Goal: Task Accomplishment & Management: Manage account settings

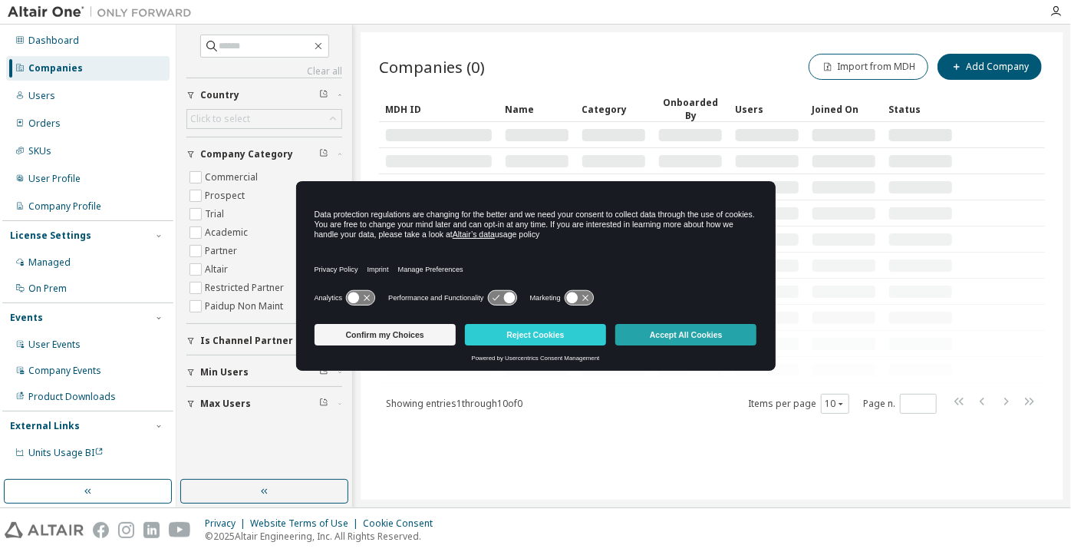
click at [660, 339] on button "Accept All Cookies" at bounding box center [686, 334] width 141 height 21
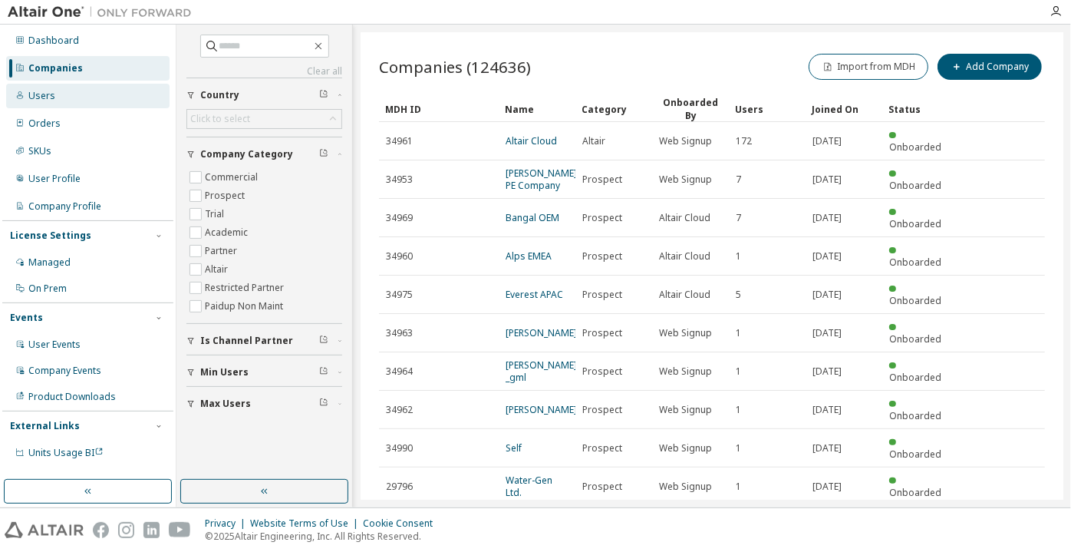
click at [81, 97] on div "Users" at bounding box center [87, 96] width 163 height 25
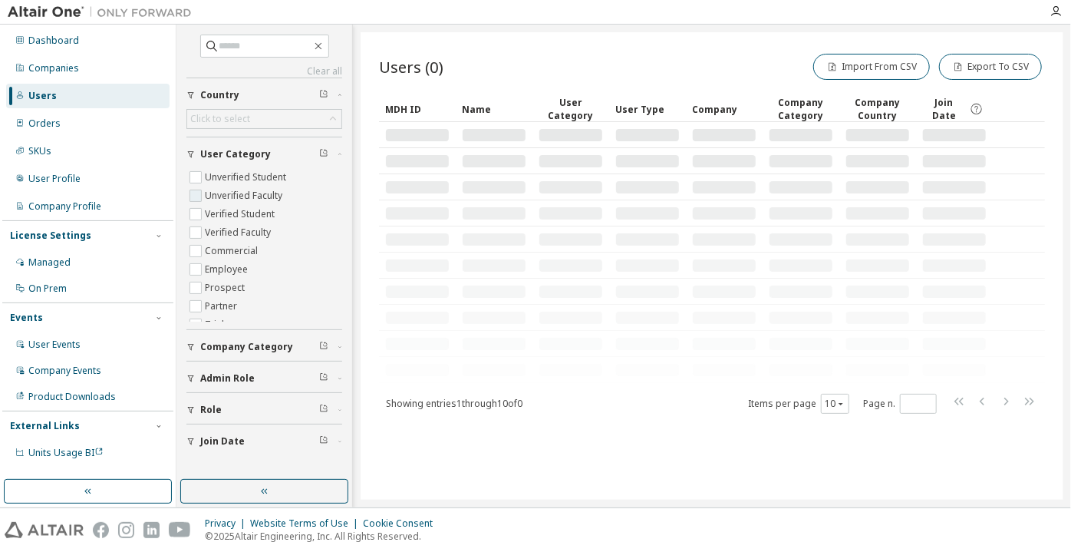
click at [210, 200] on label "Unverified Faculty" at bounding box center [245, 195] width 81 height 18
click at [219, 171] on label "Unverified Student" at bounding box center [247, 177] width 84 height 18
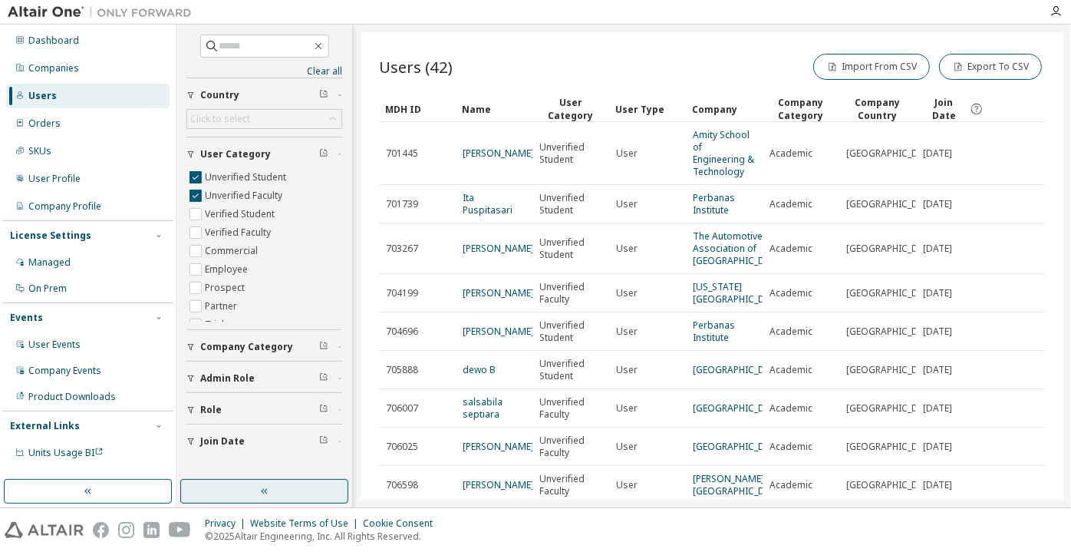
click at [274, 493] on button "button" at bounding box center [264, 491] width 168 height 25
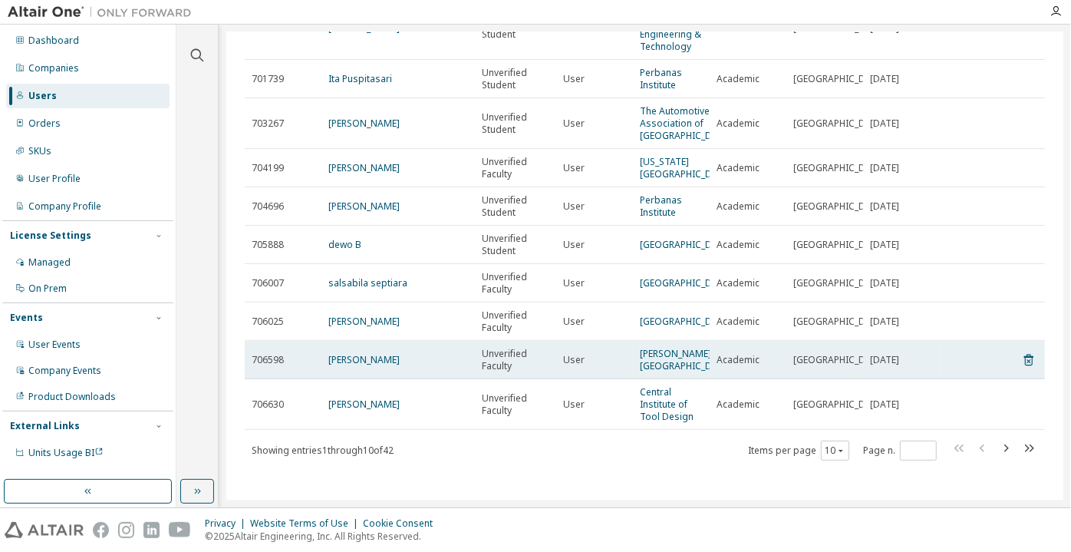
scroll to position [210, 0]
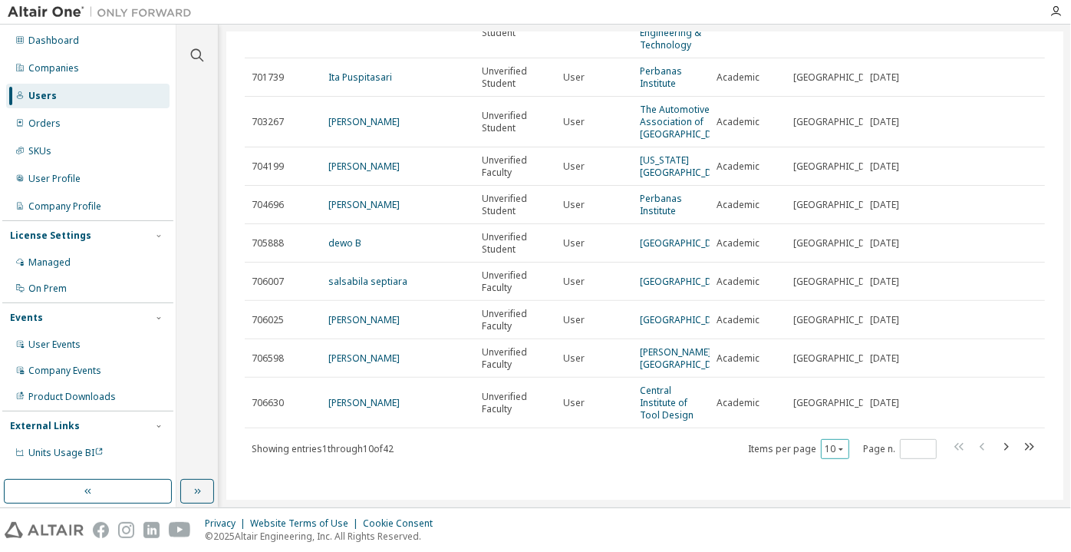
click at [837, 450] on icon "button" at bounding box center [841, 448] width 9 height 9
click at [838, 427] on div "100" at bounding box center [828, 429] width 123 height 18
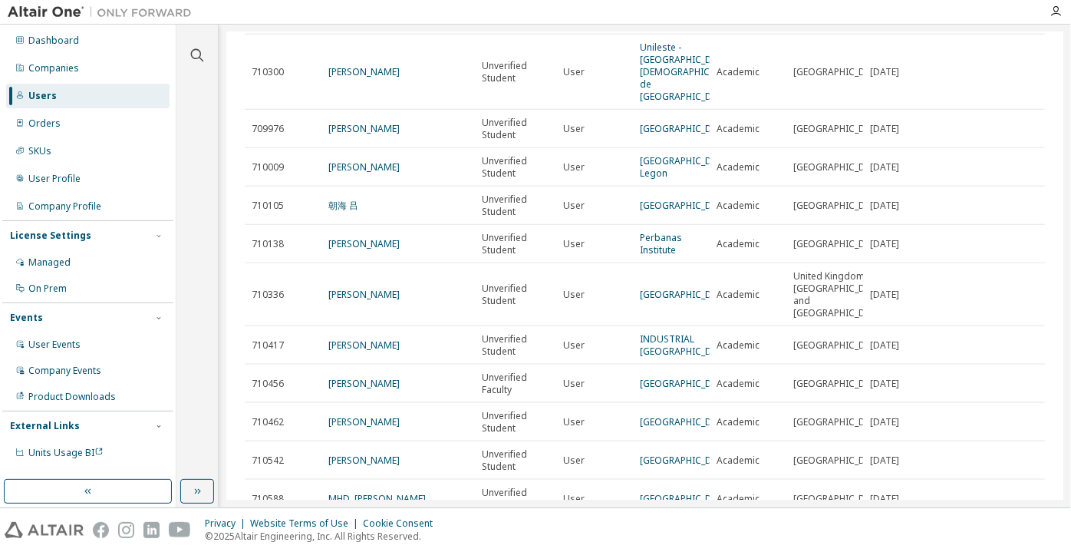
scroll to position [826, 0]
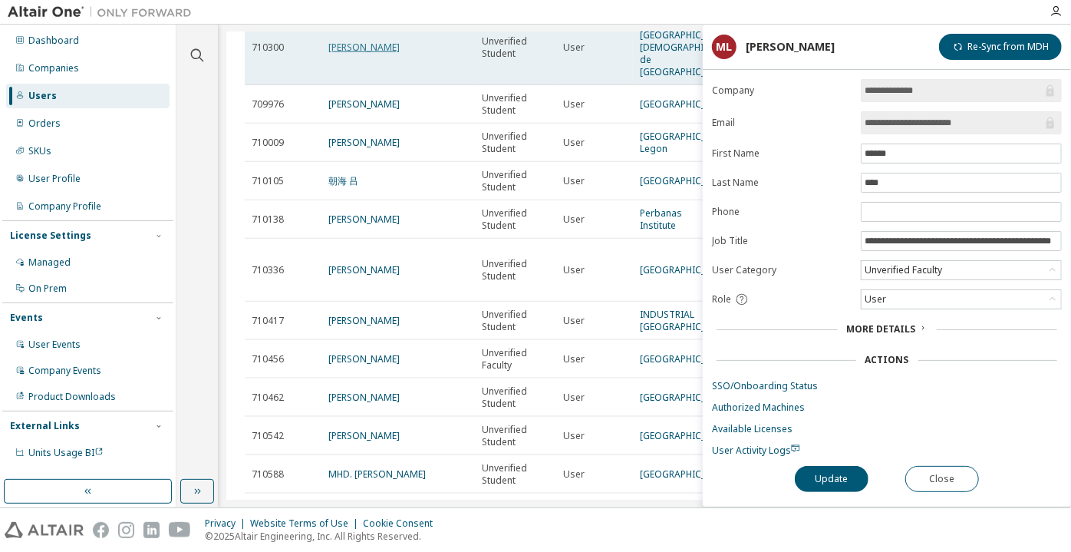
click at [358, 54] on link "Gustavo Marques" at bounding box center [363, 47] width 71 height 13
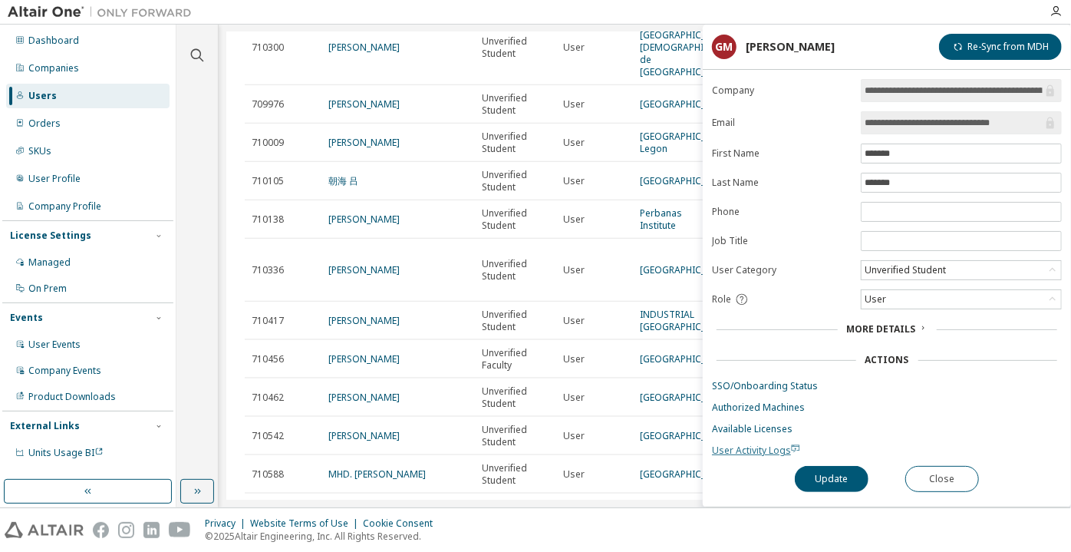
click at [741, 444] on span "User Activity Logs" at bounding box center [756, 450] width 88 height 13
click at [890, 269] on div "Unverified Student" at bounding box center [906, 270] width 86 height 17
click at [897, 305] on li "Verified Student" at bounding box center [961, 307] width 196 height 20
click at [827, 484] on button "Update" at bounding box center [832, 479] width 74 height 26
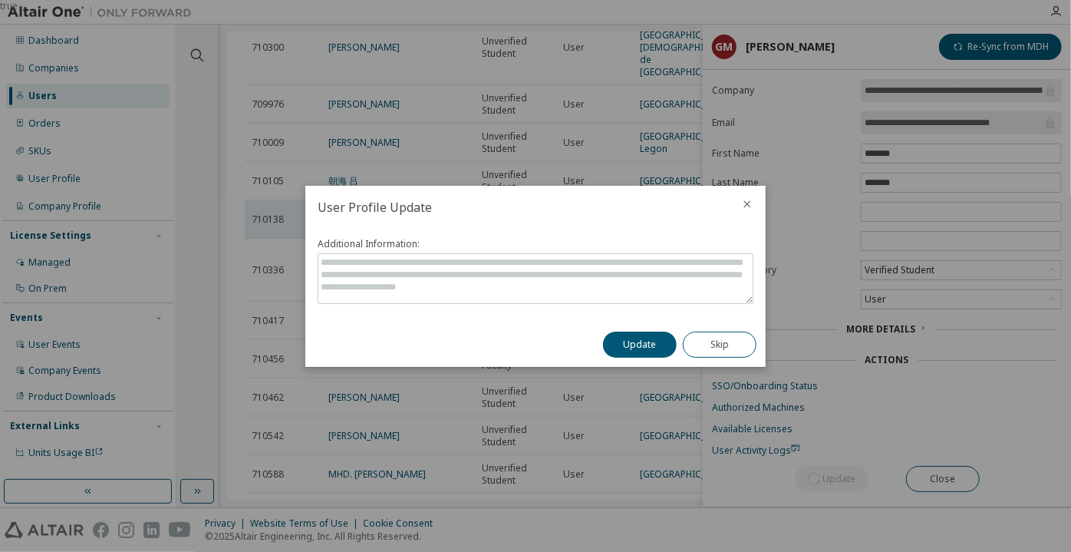
click at [636, 347] on button "Update" at bounding box center [640, 345] width 74 height 26
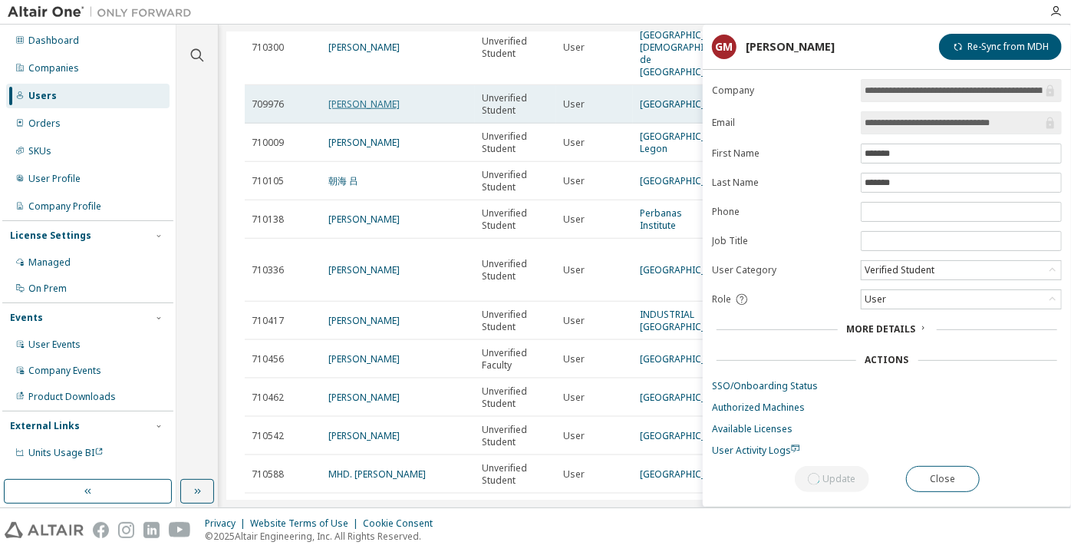
click at [394, 111] on link "Ahmad Rafli Syafrianoor" at bounding box center [363, 103] width 71 height 13
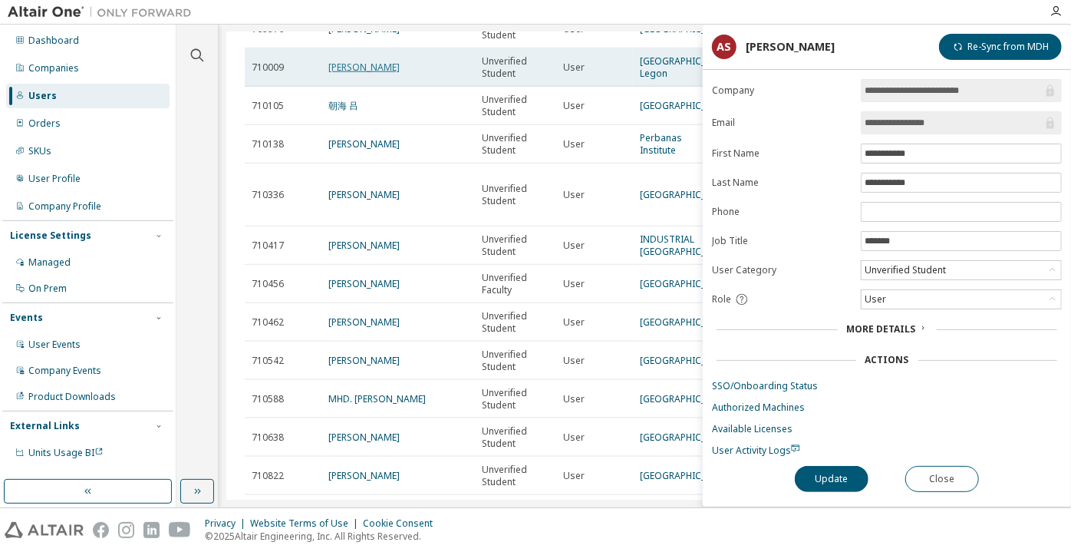
click at [333, 74] on link "ANTHONY ESHUN" at bounding box center [363, 67] width 71 height 13
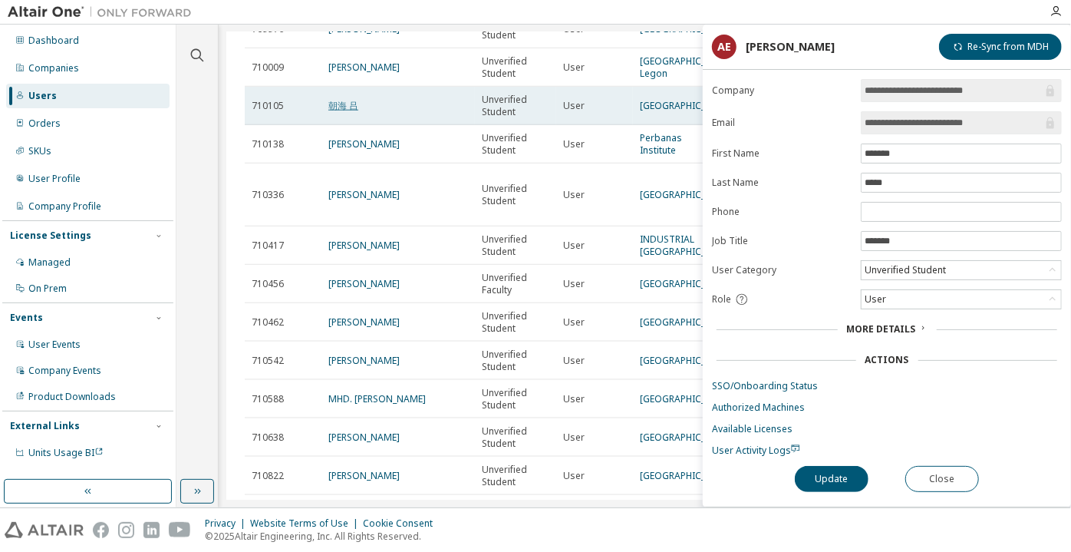
click at [349, 112] on link "朝海 吕" at bounding box center [343, 105] width 30 height 13
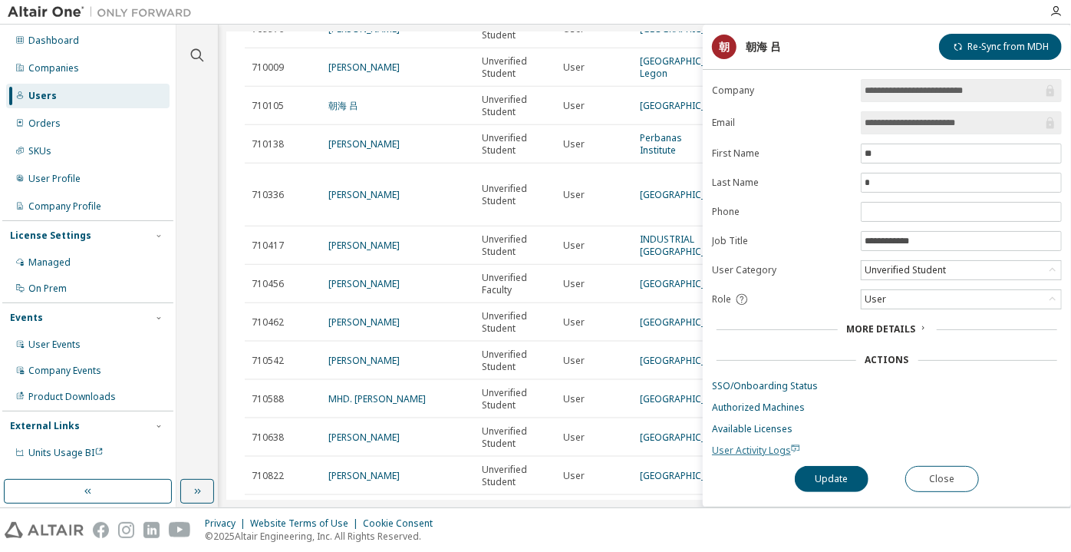
click at [743, 450] on span "User Activity Logs" at bounding box center [756, 450] width 88 height 13
click at [899, 269] on div "Unverified Student" at bounding box center [906, 270] width 86 height 17
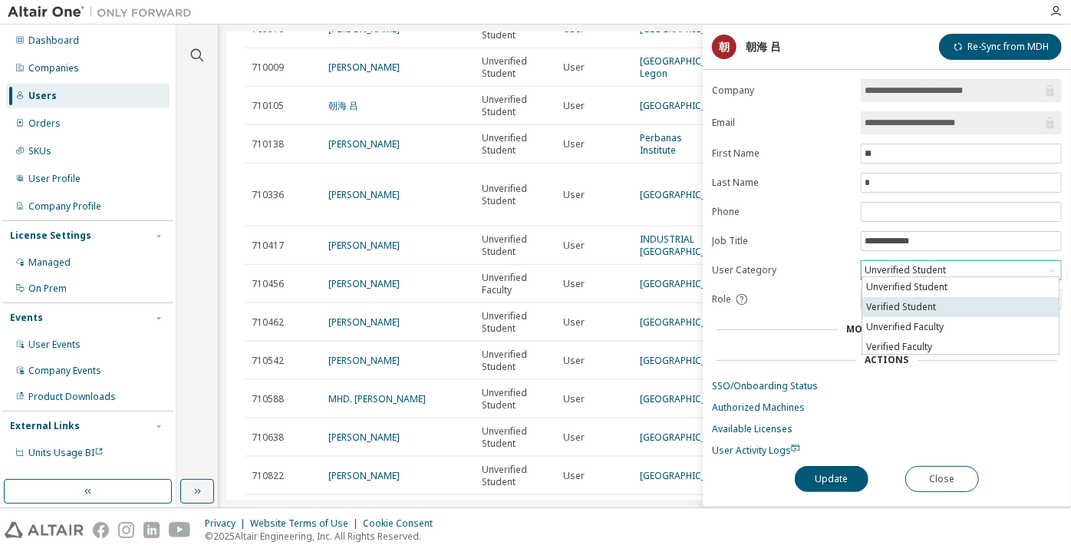
click at [909, 300] on li "Verified Student" at bounding box center [961, 307] width 196 height 20
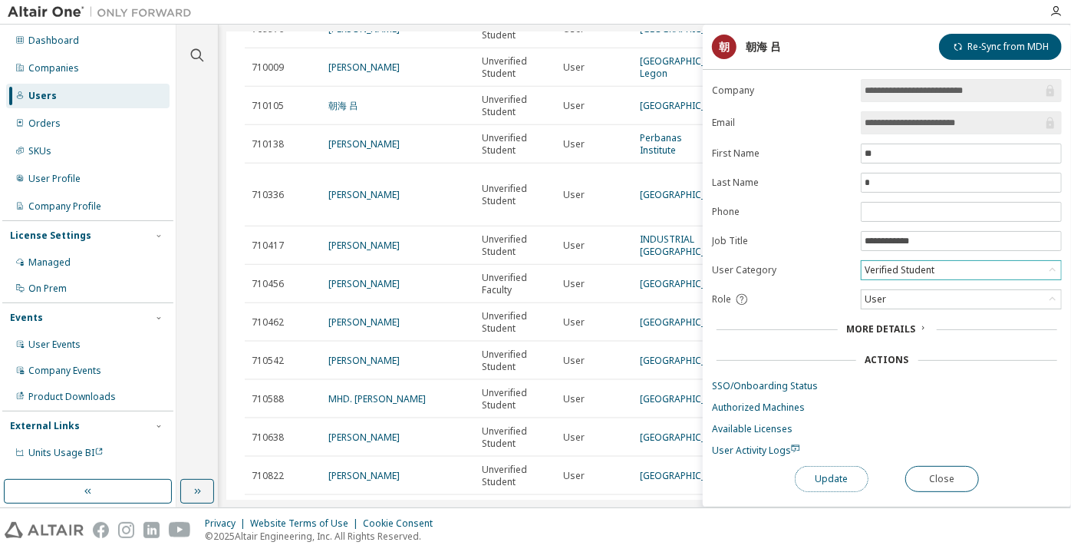
click at [803, 486] on button "Update" at bounding box center [832, 479] width 74 height 26
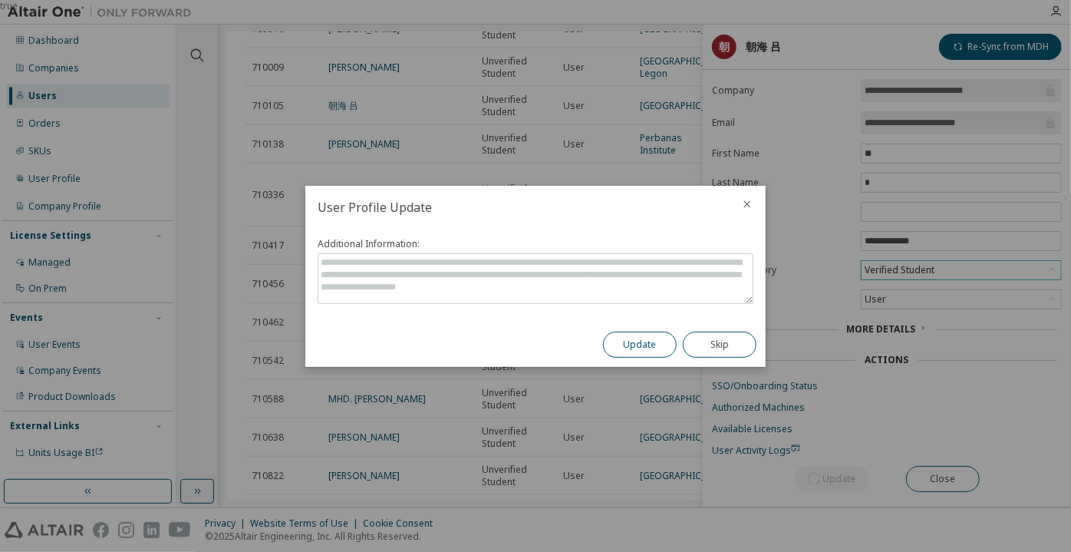
click at [659, 351] on button "Update" at bounding box center [640, 345] width 74 height 26
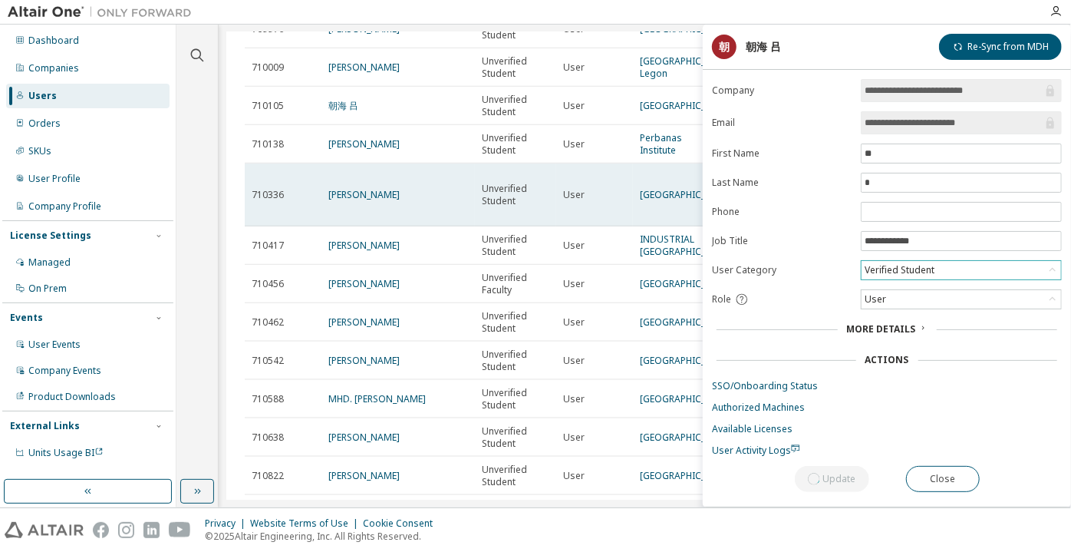
scroll to position [896, 0]
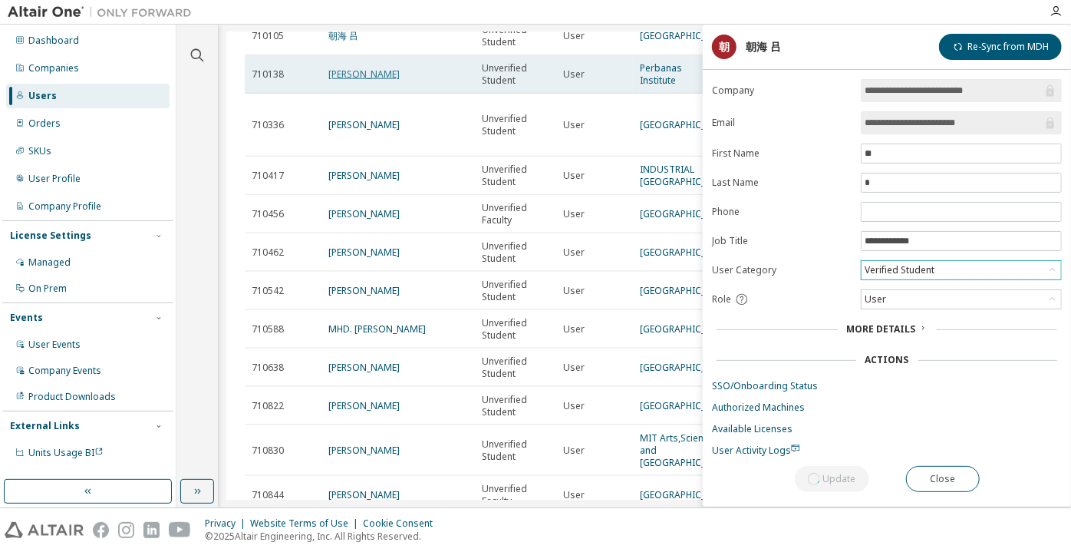
click at [348, 81] on link "Siti Fatimah Zahra" at bounding box center [363, 74] width 71 height 13
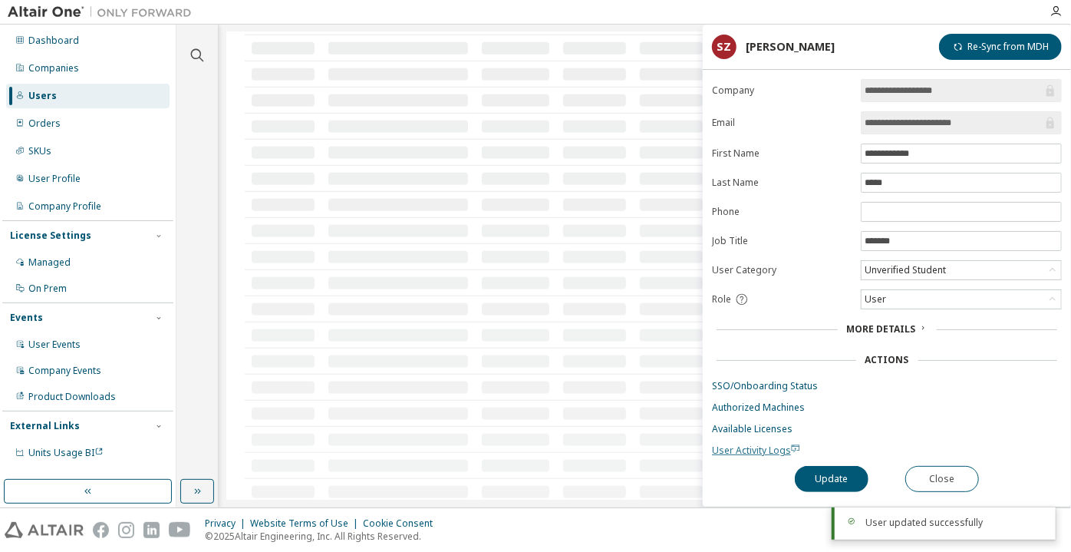
click at [756, 444] on span "User Activity Logs" at bounding box center [756, 450] width 88 height 13
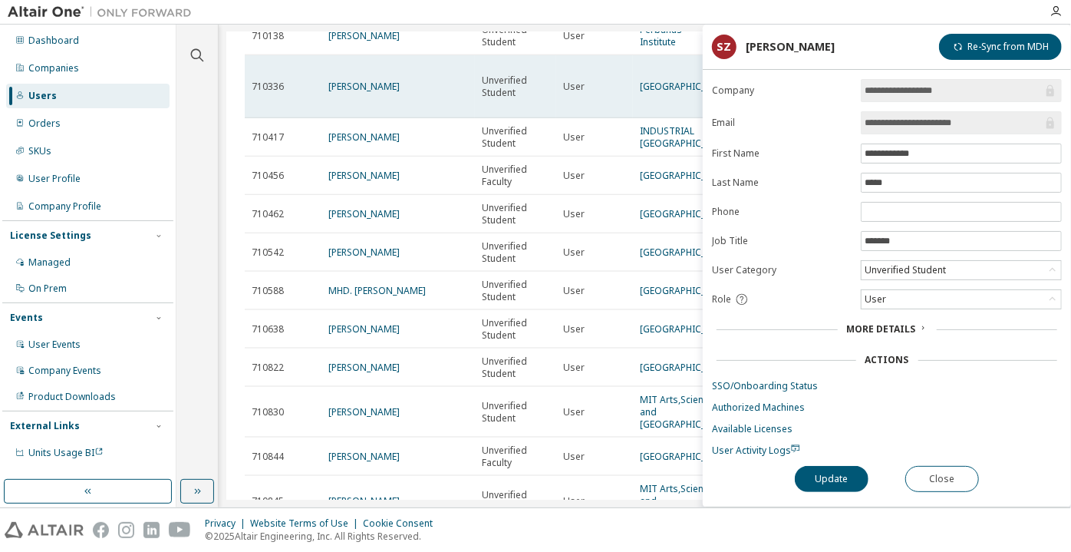
scroll to position [965, 0]
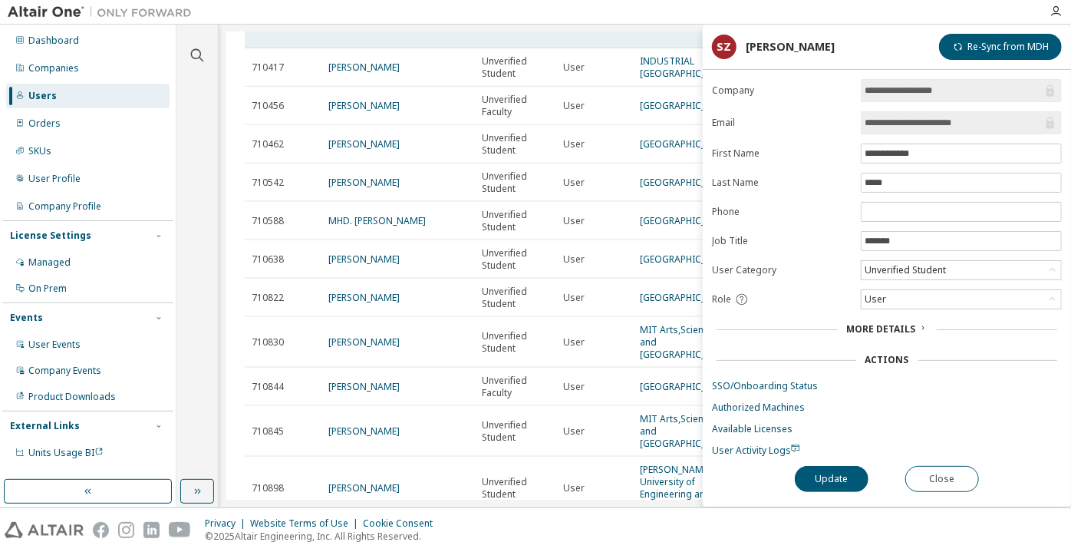
click at [356, 23] on link "Lily Genner" at bounding box center [363, 16] width 71 height 13
click at [943, 474] on button "Close" at bounding box center [943, 479] width 74 height 26
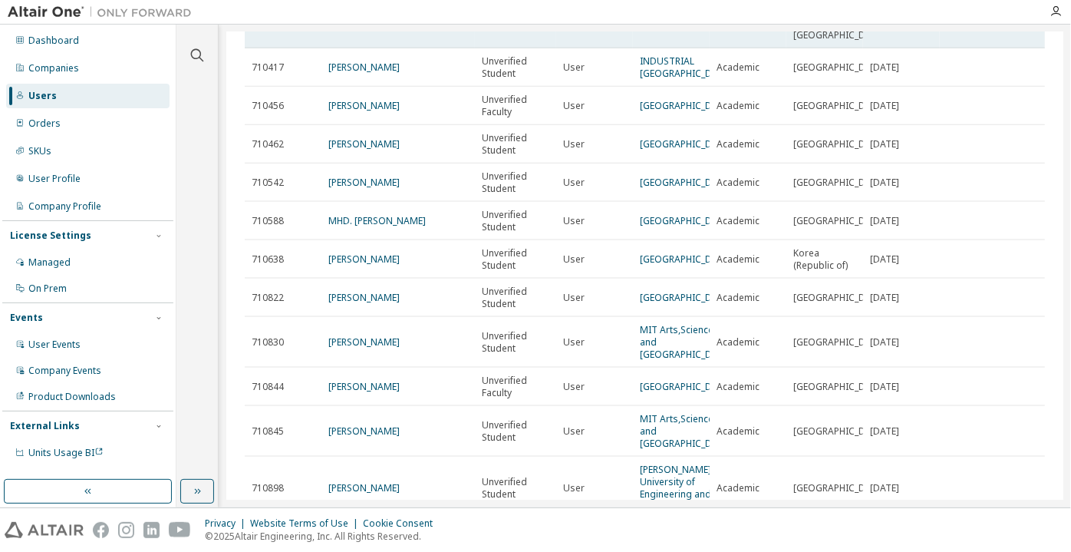
click at [1028, 26] on icon at bounding box center [1029, 17] width 14 height 18
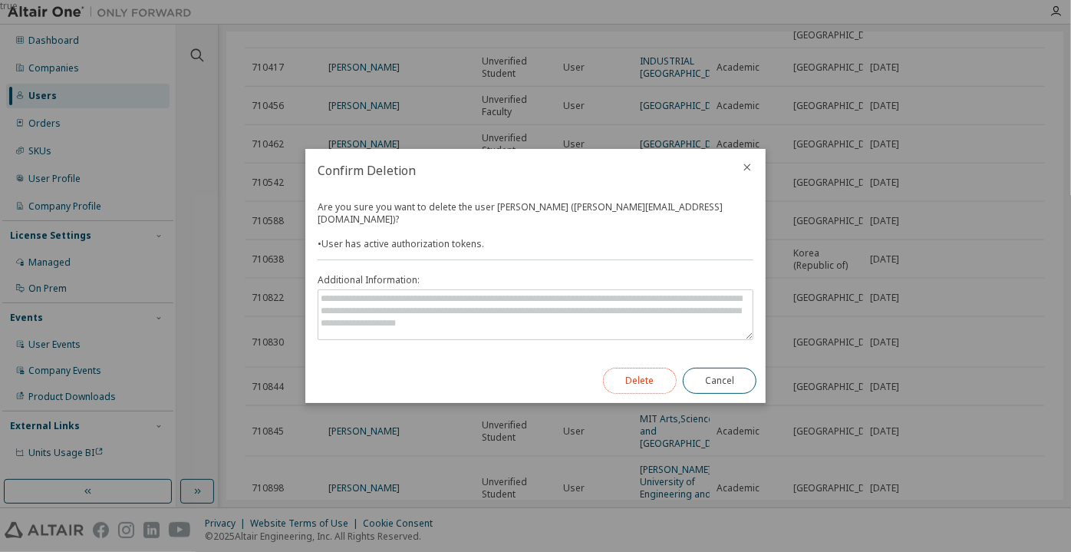
click at [655, 370] on button "Delete" at bounding box center [640, 381] width 74 height 26
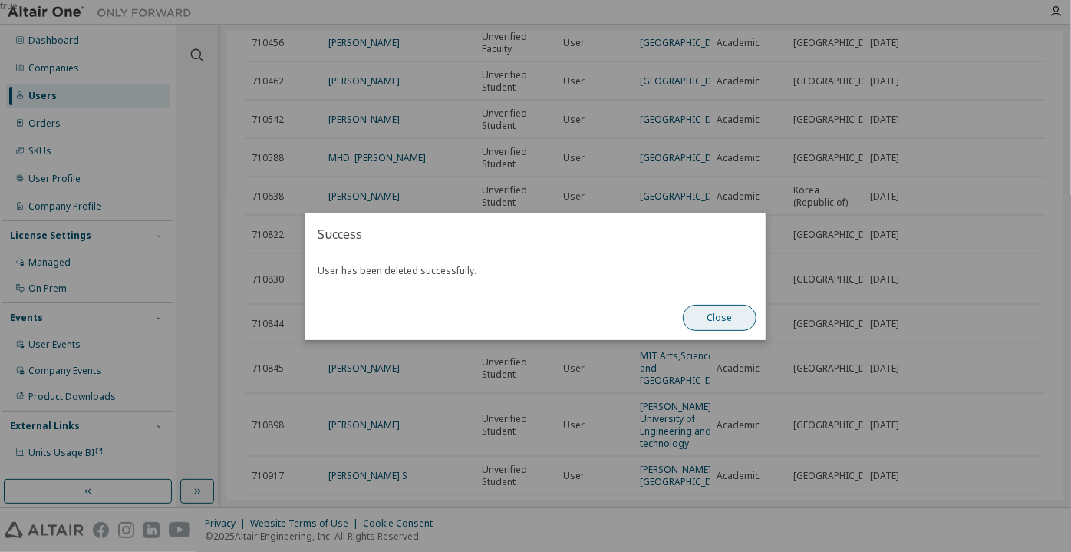
click at [693, 322] on button "Close" at bounding box center [720, 318] width 74 height 26
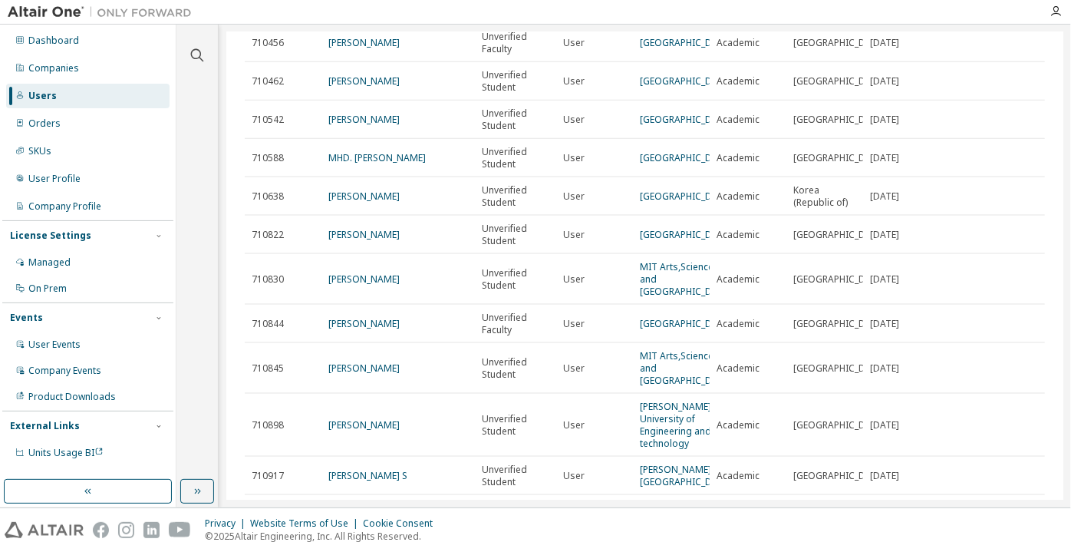
click at [350, 11] on link "[PERSON_NAME]" at bounding box center [363, 4] width 71 height 13
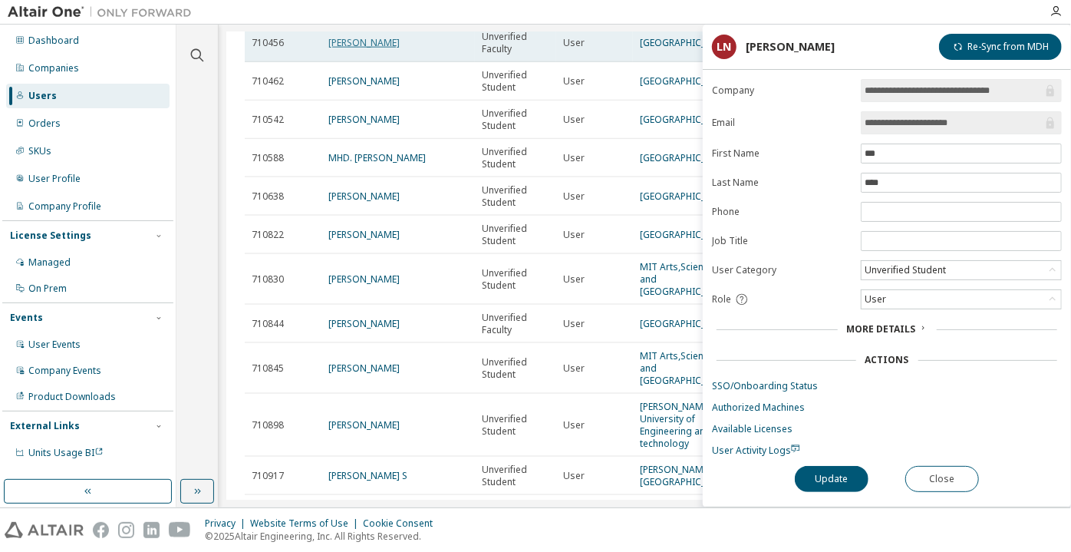
click at [350, 49] on link "Silvia Alonso" at bounding box center [363, 42] width 71 height 13
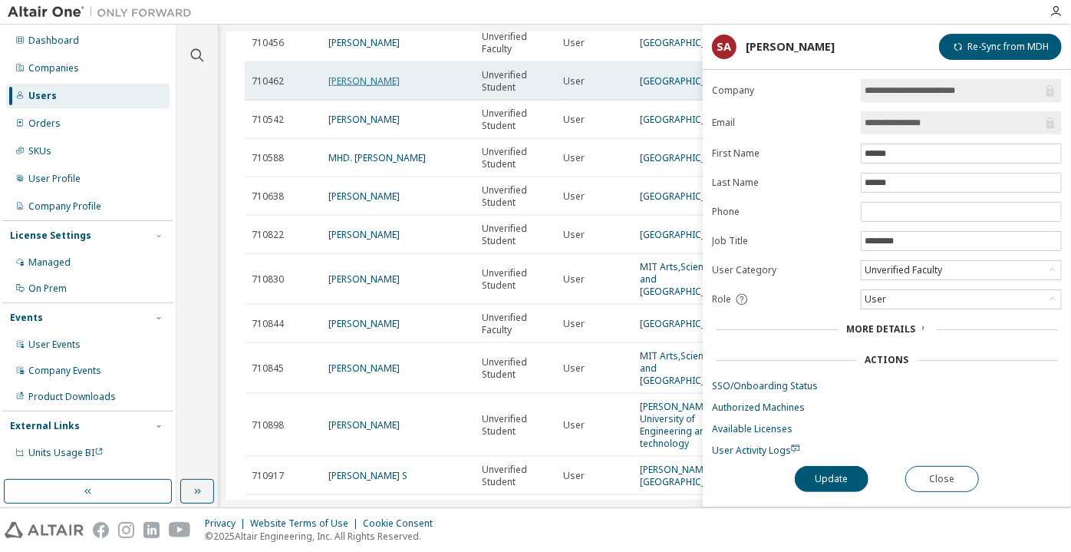
click at [347, 87] on link "Andrej Madunický" at bounding box center [363, 80] width 71 height 13
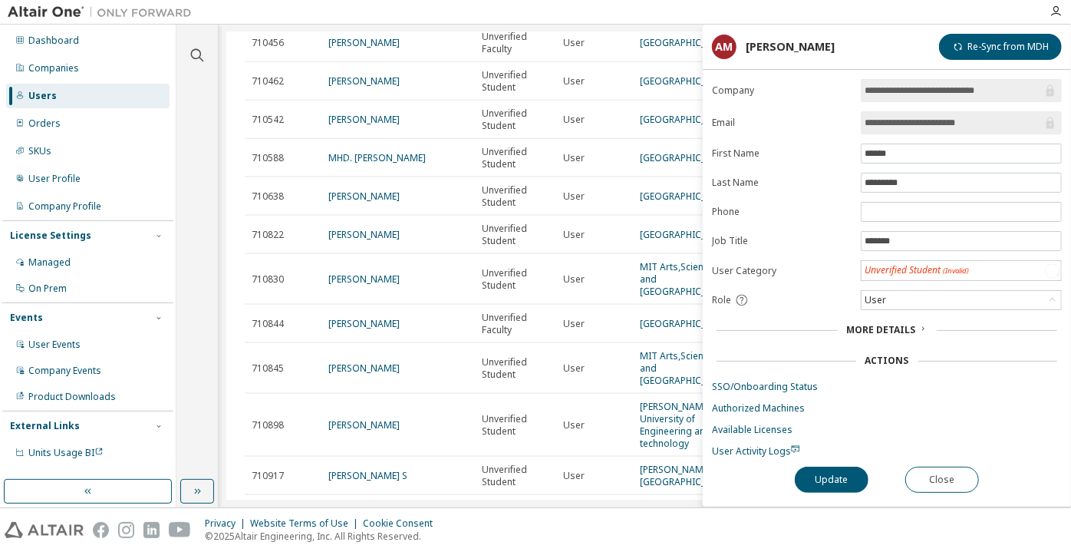
click at [348, 87] on link "Andrej Madunický" at bounding box center [363, 80] width 71 height 13
click at [922, 466] on button "Close" at bounding box center [943, 479] width 74 height 26
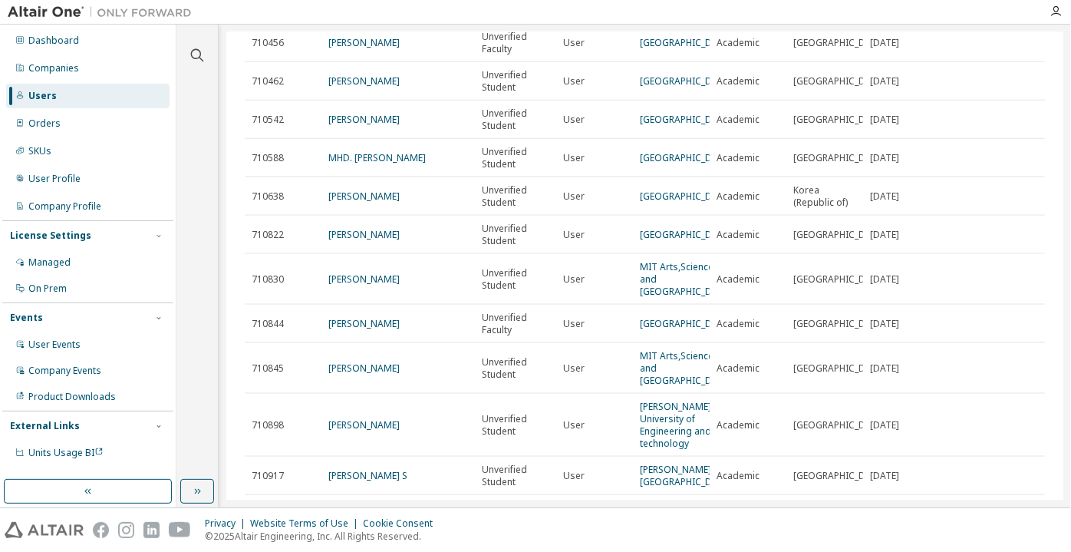
click at [352, 11] on link "[PERSON_NAME]" at bounding box center [363, 4] width 71 height 13
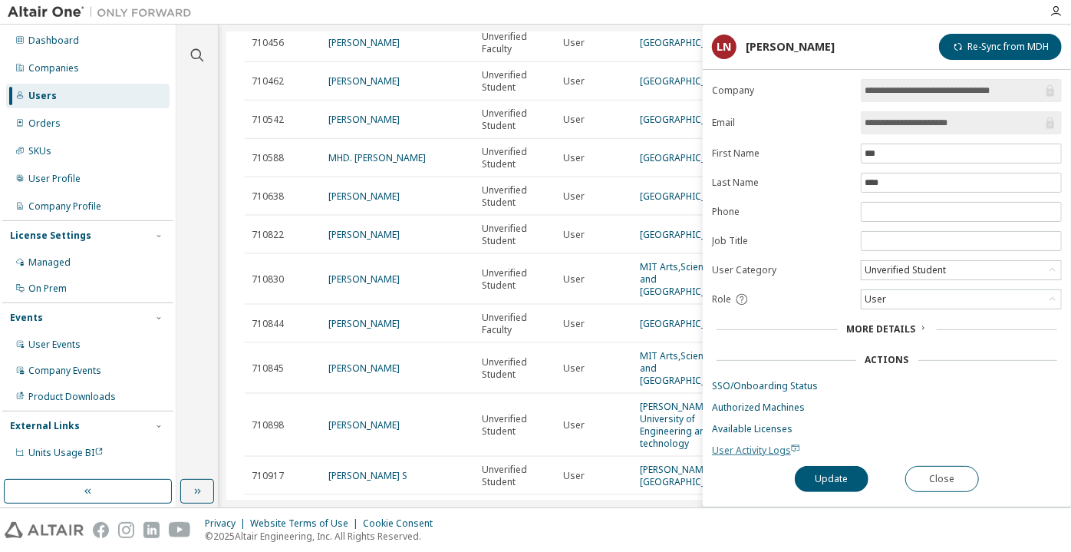
click at [741, 445] on span "User Activity Logs" at bounding box center [756, 450] width 88 height 13
